Goal: Transaction & Acquisition: Purchase product/service

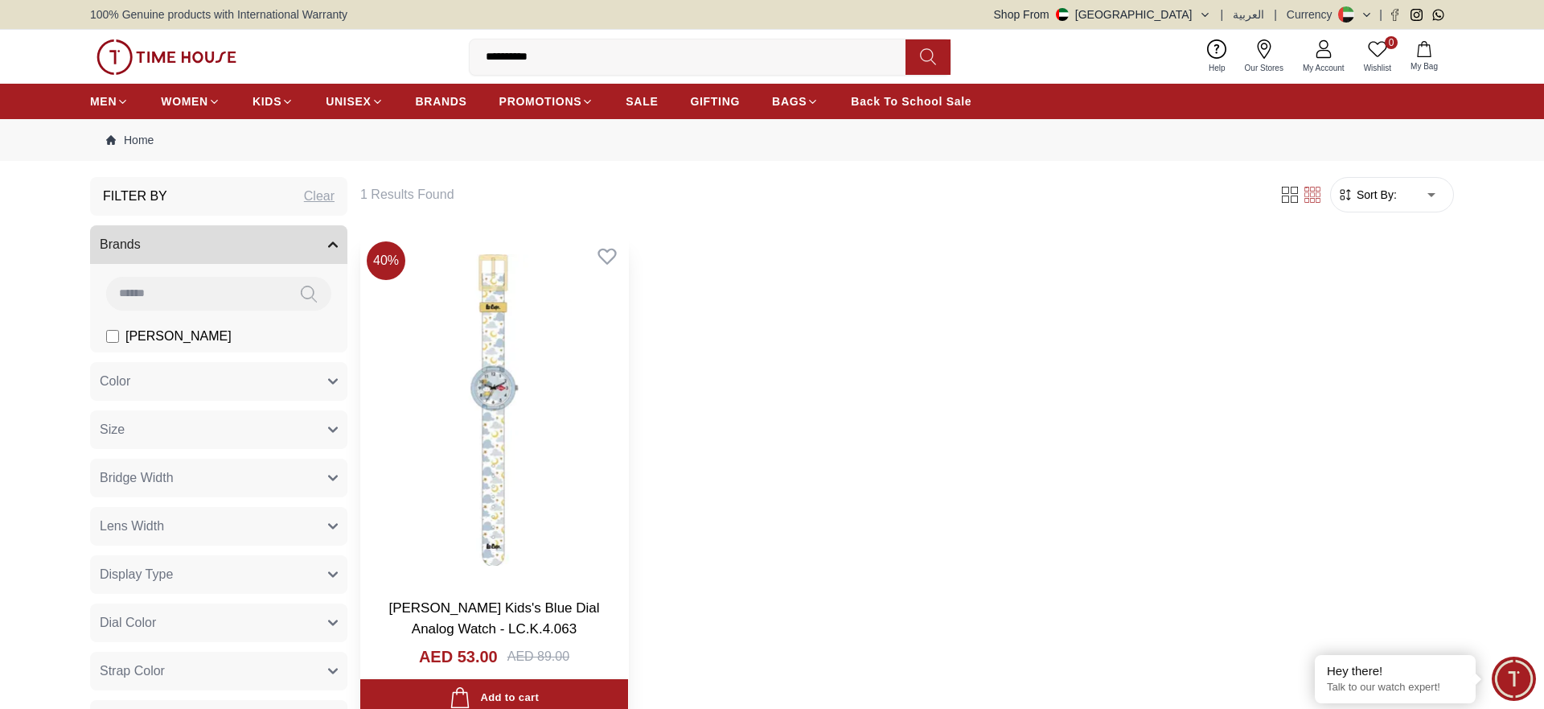
click at [501, 414] on img at bounding box center [494, 410] width 268 height 350
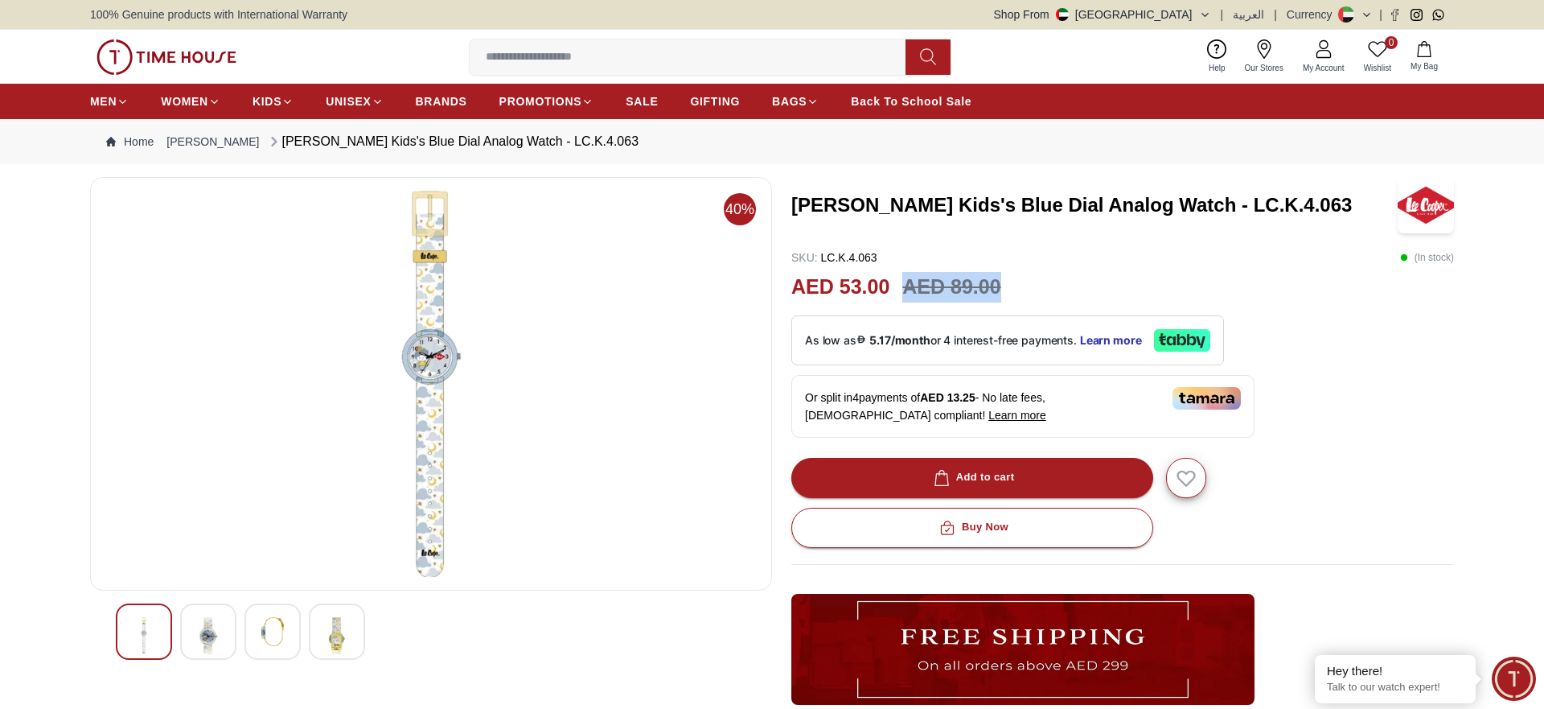
drag, startPoint x: 1001, startPoint y: 290, endPoint x: 905, endPoint y: 294, distance: 96.6
click at [905, 294] on div "AED 53.00 AED 89.00" at bounding box center [1122, 287] width 663 height 31
click at [890, 281] on div "AED 53.00 AED 89.00" at bounding box center [1122, 287] width 663 height 31
drag, startPoint x: 1009, startPoint y: 289, endPoint x: 908, endPoint y: 286, distance: 101.4
click at [908, 286] on div "AED 53.00 AED 89.00" at bounding box center [1122, 287] width 663 height 31
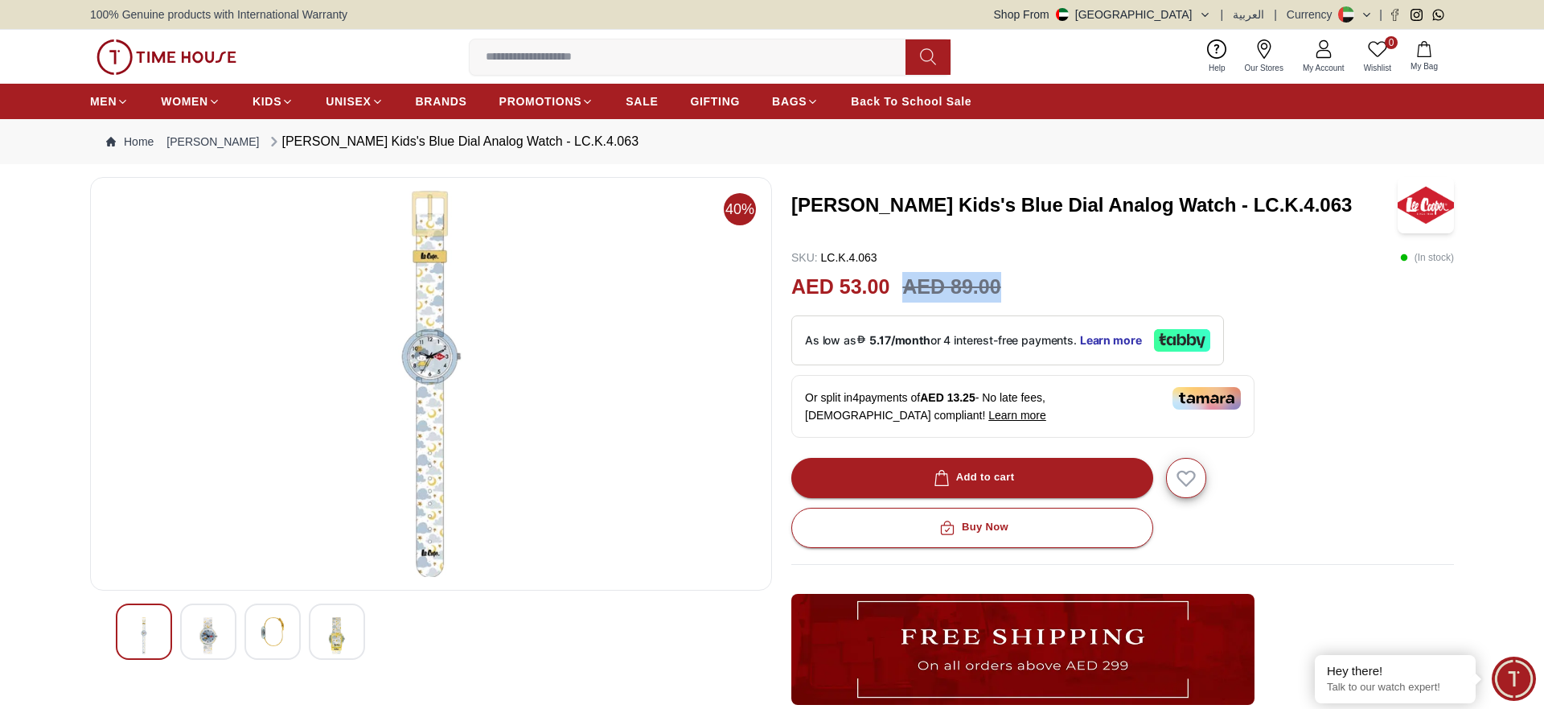
copy h3 "AED 89.00"
drag, startPoint x: 891, startPoint y: 286, endPoint x: 794, endPoint y: 290, distance: 97.4
click at [794, 290] on div "AED 53.00 AED 89.00" at bounding box center [1122, 287] width 663 height 31
copy h2 "AED 53.00"
